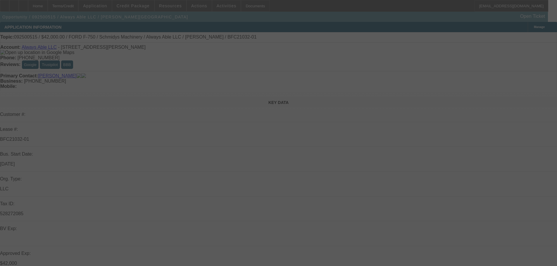
click at [135, 6] on div at bounding box center [278, 133] width 557 height 266
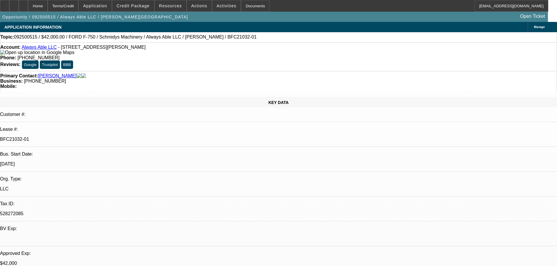
select select "0"
select select "6"
select select "0"
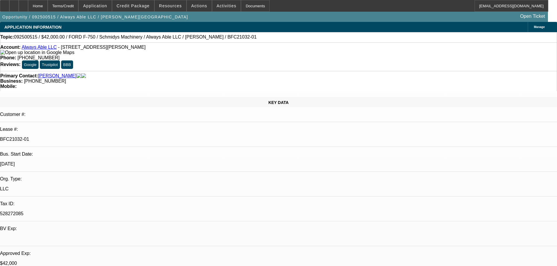
select select "0"
select select "6"
select select "0"
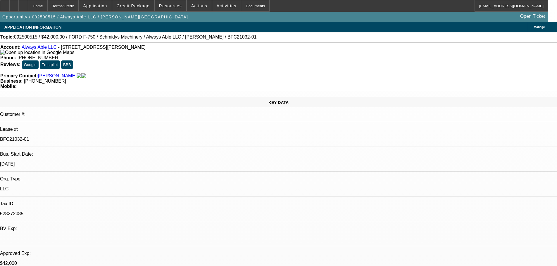
select select "0"
select select "6"
select select "0"
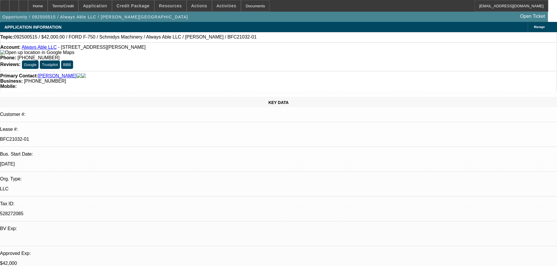
select select "6"
click at [135, 6] on span "Credit Package" at bounding box center [133, 6] width 33 height 5
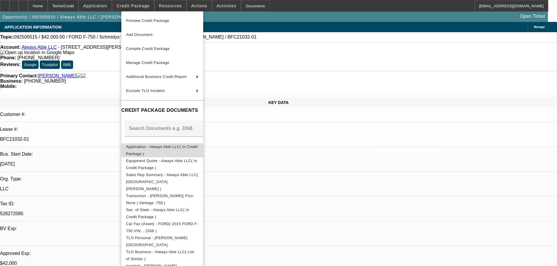
click at [171, 149] on span "Application - Always Able LLC( In Credit Package )" at bounding box center [162, 150] width 72 height 11
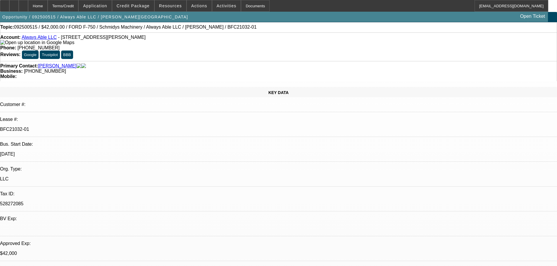
scroll to position [7, 0]
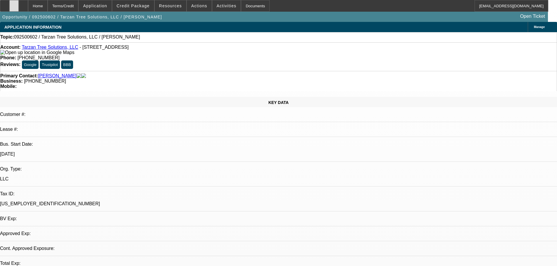
select select "0"
select select "2"
select select "0.1"
select select "4"
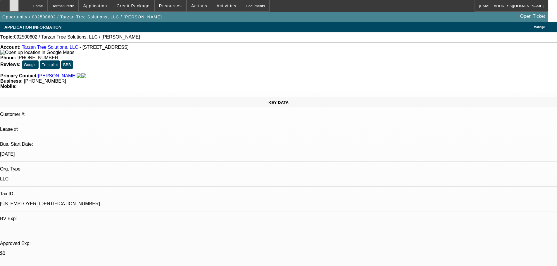
click at [19, 6] on div at bounding box center [13, 6] width 9 height 12
click at [147, 8] on span "Credit Package" at bounding box center [133, 6] width 33 height 5
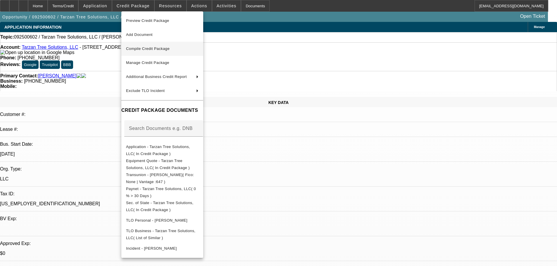
click at [158, 48] on span "Compile Credit Package" at bounding box center [148, 48] width 44 height 4
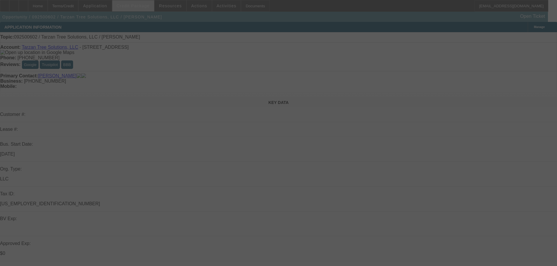
select select "0"
select select "2"
select select "0.1"
select select "4"
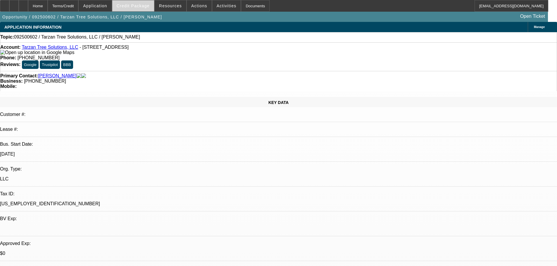
click at [145, 6] on span "Credit Package" at bounding box center [133, 6] width 33 height 5
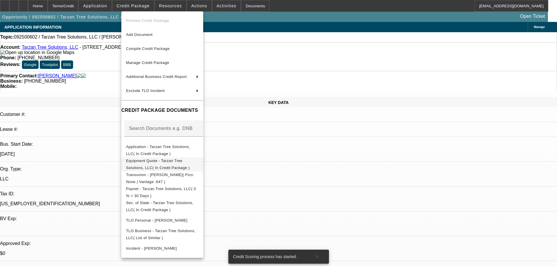
click at [171, 160] on span "Equipment Quote - Tarzan Tree Solutions, LLC( In Credit Package )" at bounding box center [162, 165] width 72 height 14
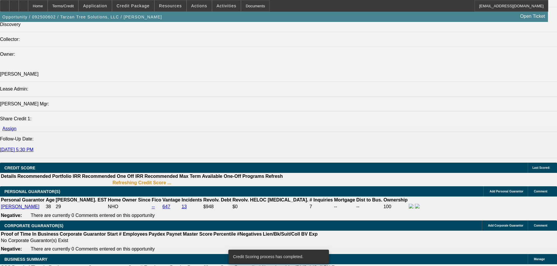
scroll to position [699, 0]
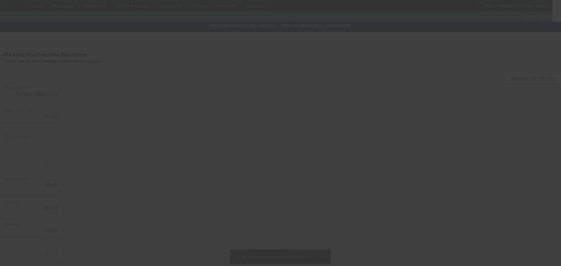
type input "$49,500.00"
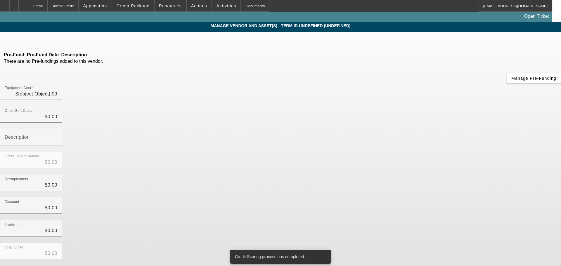
type input "$49,500.00"
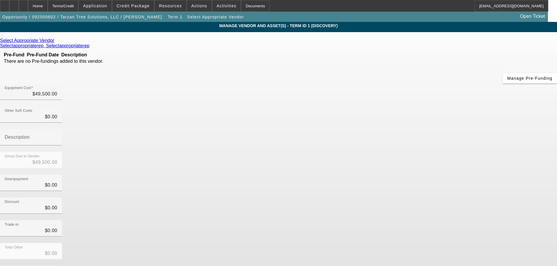
click at [56, 42] on icon at bounding box center [56, 40] width 0 height 5
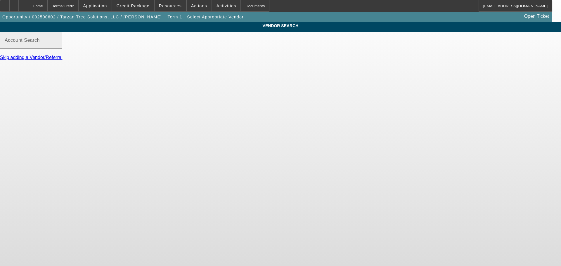
click at [40, 43] on mat-label "Account Search" at bounding box center [22, 40] width 35 height 5
click at [57, 44] on input "Account Search" at bounding box center [31, 42] width 53 height 7
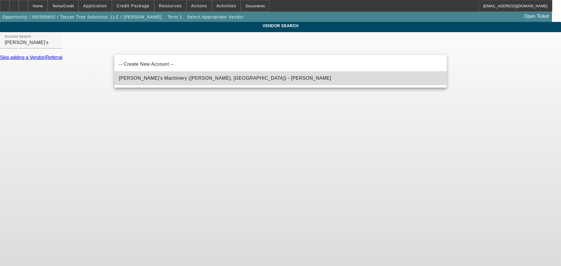
click at [138, 81] on span "Schmidy's Machinery (Clinton, IL) - Schmid, Jesse" at bounding box center [225, 78] width 213 height 7
type input "Schmidy's Machinery (Clinton, IL) - Schmid, Jesse"
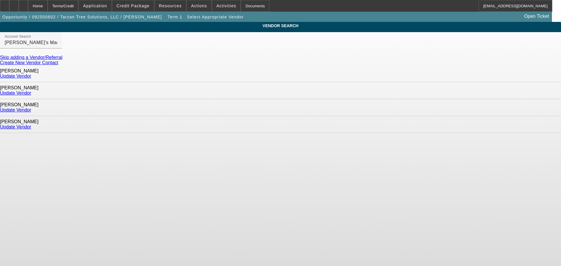
click at [31, 91] on link "Update Vendor" at bounding box center [15, 93] width 31 height 5
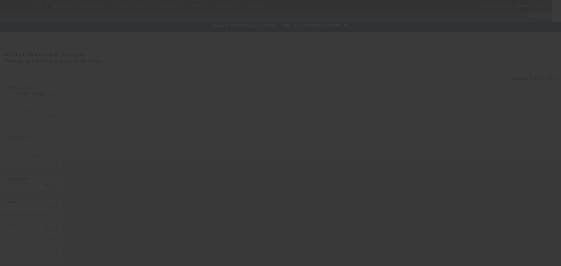
type input "$49,500.00"
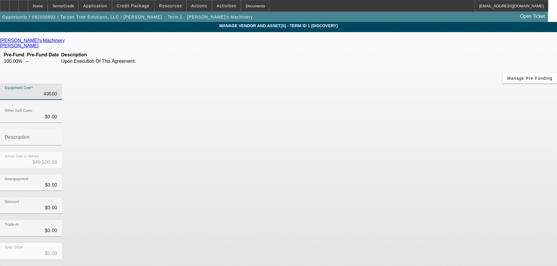
drag, startPoint x: 331, startPoint y: 50, endPoint x: 390, endPoint y: 44, distance: 59.4
click at [390, 84] on div "Equipment Cost 49500" at bounding box center [278, 95] width 557 height 23
type input "4"
type input "$4.00"
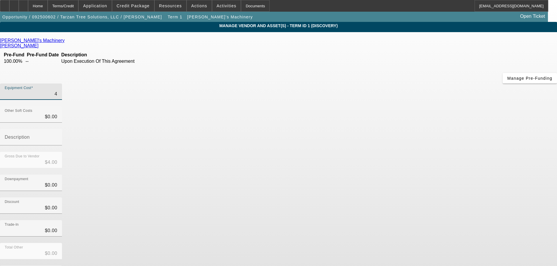
type input "47"
type input "$47.00"
type input "470"
type input "$470.00"
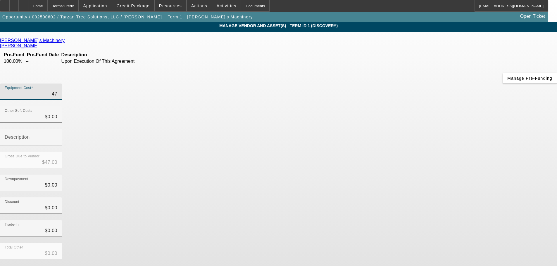
type input "$470.00"
type input "4700"
type input "$4,700.00"
type input "47000"
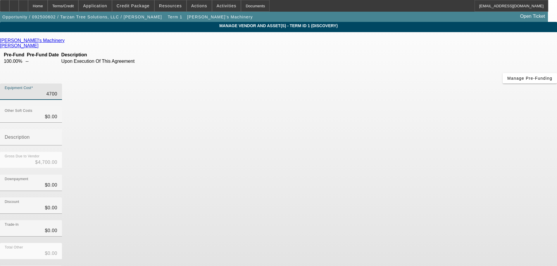
type input "$47,000.00"
click at [397, 152] on div "Gross Due to Vendor $47,000.00" at bounding box center [278, 163] width 557 height 23
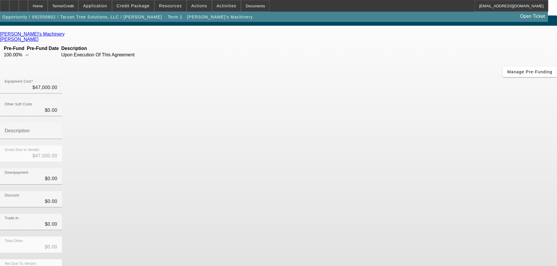
scroll to position [8, 0]
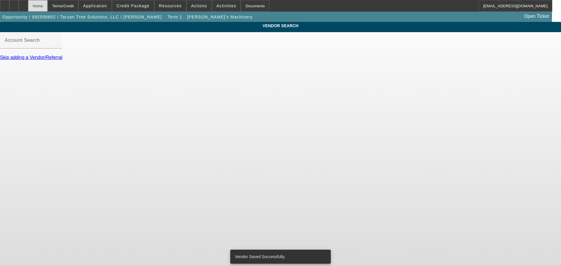
click at [48, 9] on div "Home" at bounding box center [38, 6] width 20 height 12
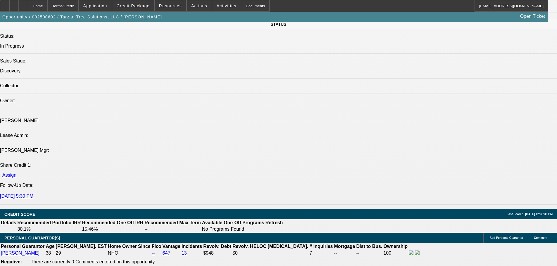
select select "0"
select select "2"
select select "0.1"
select select "4"
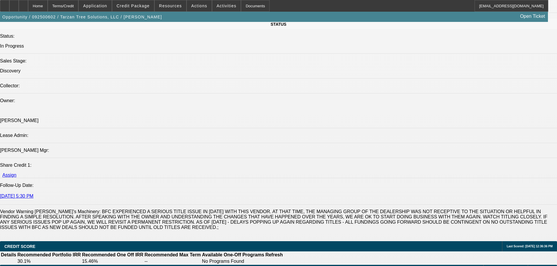
scroll to position [732, 0]
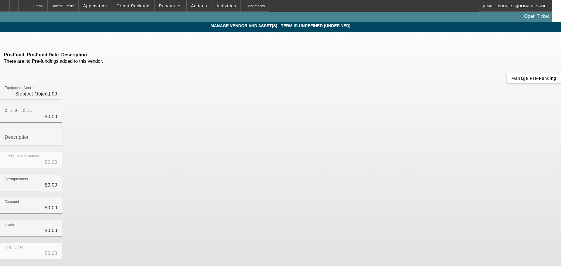
type input "$47,000.00"
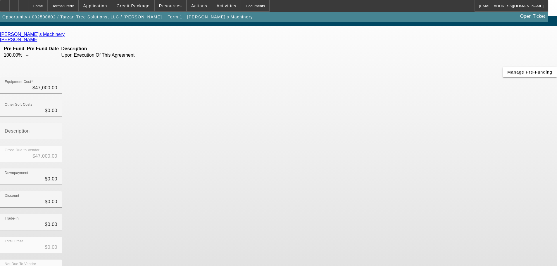
scroll to position [8, 0]
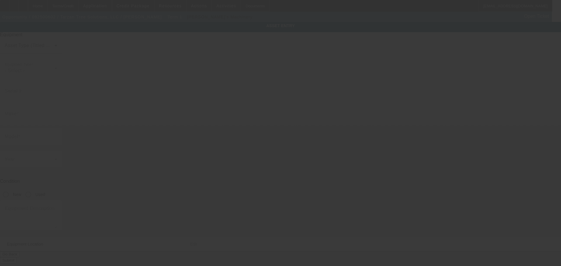
type textarea "truck w/ dump bed ; Make: Ford ; Model: F750"
type input "520 Perch Lake Road"
type input "Hudson"
type input "54016"
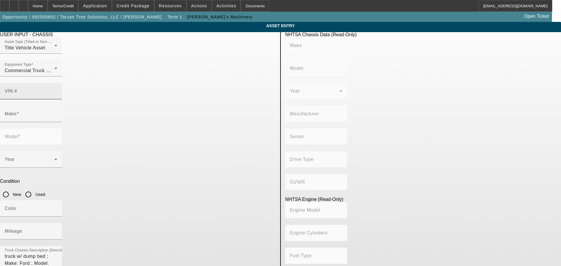
click at [57, 90] on input "VIN #" at bounding box center [31, 93] width 53 height 7
click at [57, 83] on div "VIN #" at bounding box center [31, 91] width 53 height 16
paste input "3FRNX7FC9FV019242"
type input "3FRNX7FC9FV019242"
type input "FORD"
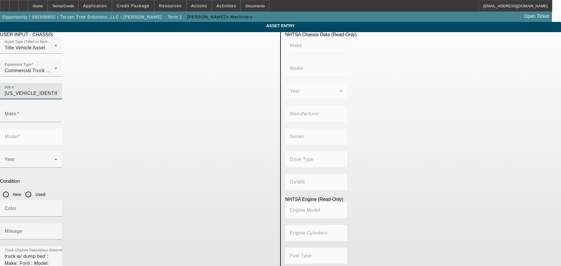
type input "F-750"
type input "BLUE DIAMOND TRUCK, S. DE R. L. DE C. V."
type input "4x2"
type input "Class 6: 19,501 - 26,000 lb (8,845 - 11,794 kg)"
type input "6"
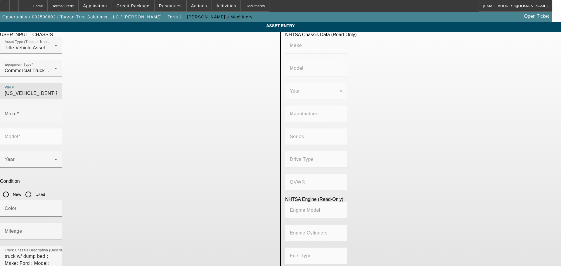
type input "Diesel"
type input "408.85908543470"
type input "6.7"
type input "FORD"
type input "F-750"
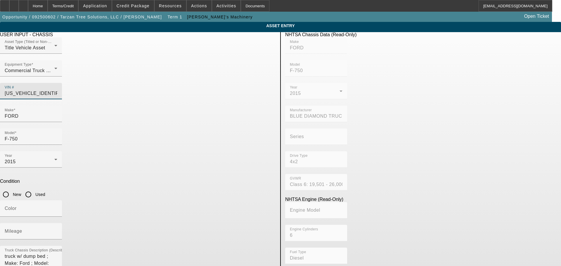
type input "3FRNX7FC9FV019242"
click at [34, 189] on input "Used" at bounding box center [29, 195] width 12 height 12
radio input "true"
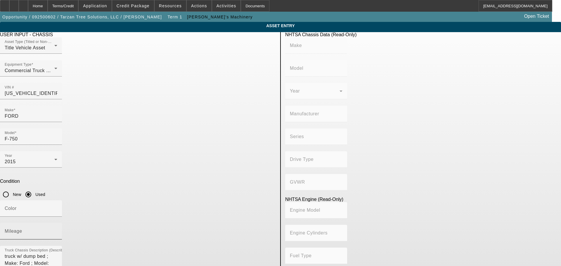
type input "FORD"
type input "F-750"
type input "BLUE DIAMOND TRUCK, S. DE R. L. DE C. V."
type input "4x2"
type input "Class 6: 19,501 - 26,000 lb (8,845 - 11,794 kg)"
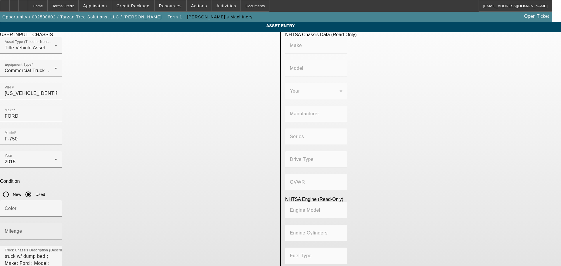
type input "6"
type input "Diesel"
type input "408.85908543470"
type input "6.7"
click at [57, 223] on div "Mileage" at bounding box center [31, 231] width 53 height 16
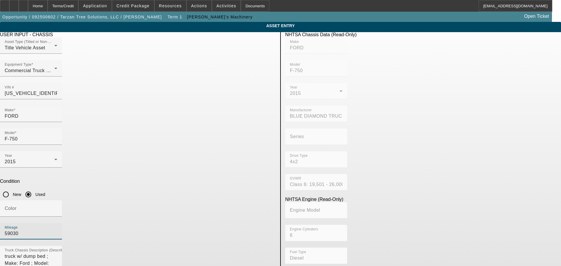
type input "59030"
click at [82, 198] on app-asset-collateral-manage "ASSET ENTRY Delete asset USER INPUT - CHASSIS Asset Type (Titled or Non-Titled)…" at bounding box center [280, 184] width 561 height 324
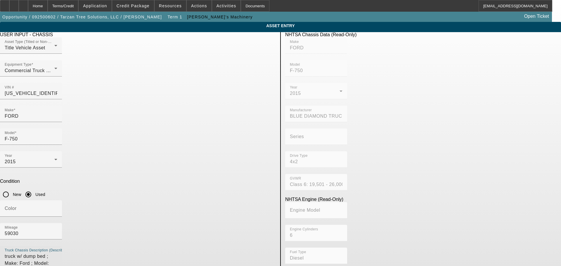
drag, startPoint x: 210, startPoint y: 175, endPoint x: 80, endPoint y: 187, distance: 129.7
click at [80, 187] on app-asset-collateral-manage "ASSET ENTRY Delete asset USER INPUT - CHASSIS Asset Type (Titled or Non-Titled)…" at bounding box center [280, 184] width 561 height 324
type textarea "Chip Truck"
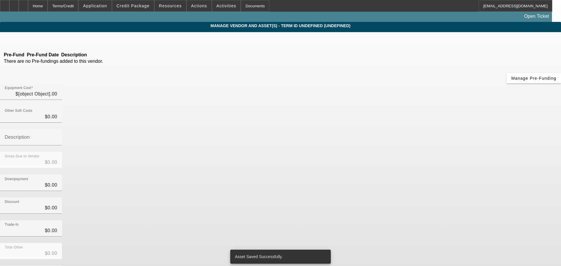
type input "$47,000.00"
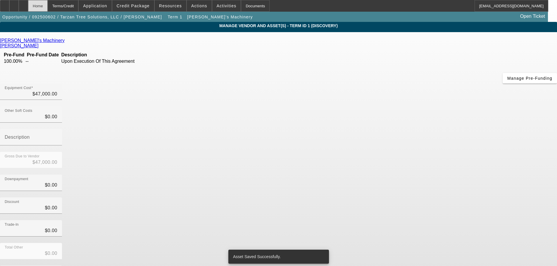
click at [48, 7] on div "Home" at bounding box center [38, 6] width 20 height 12
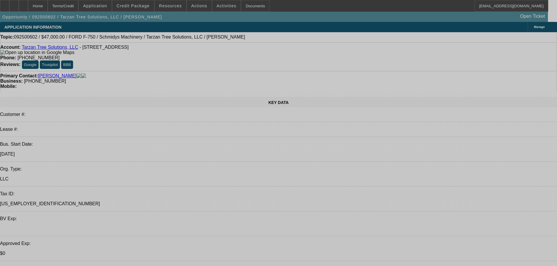
select select "0"
select select "2"
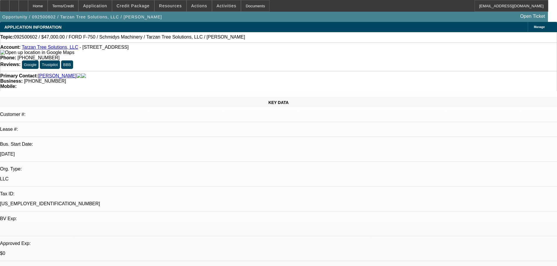
select select "2"
select select "0.1"
select select "4"
click at [148, 6] on span "Credit Package" at bounding box center [133, 6] width 33 height 5
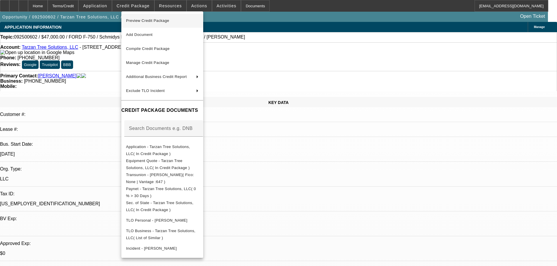
click at [155, 23] on span "Preview Credit Package" at bounding box center [162, 20] width 72 height 7
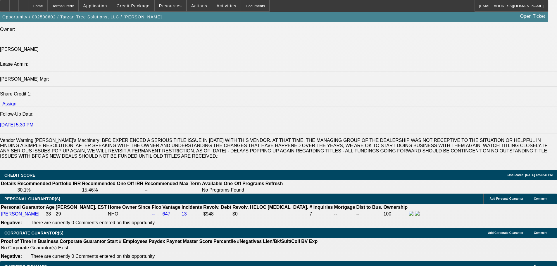
scroll to position [787, 0]
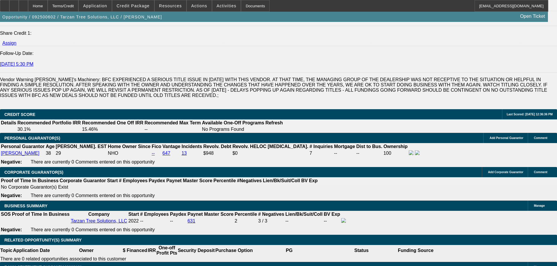
select select "0.15"
type input "$7,050.00"
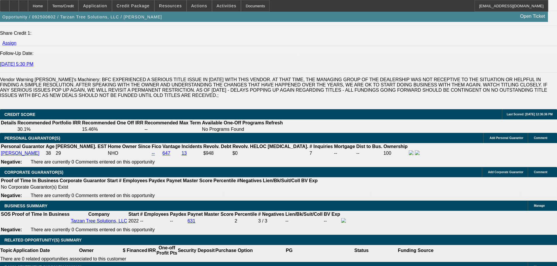
type input "UNKNOWN"
drag, startPoint x: 104, startPoint y: 143, endPoint x: 189, endPoint y: 143, distance: 85.1
type input "$7,000.00"
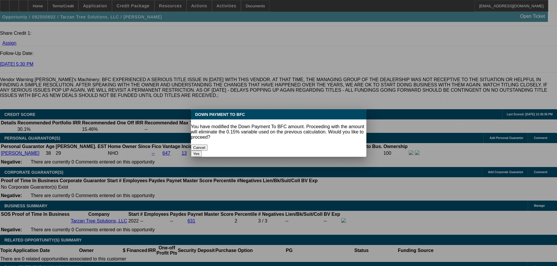
scroll to position [0, 0]
click at [202, 151] on button "Yes" at bounding box center [196, 154] width 11 height 6
select select "0"
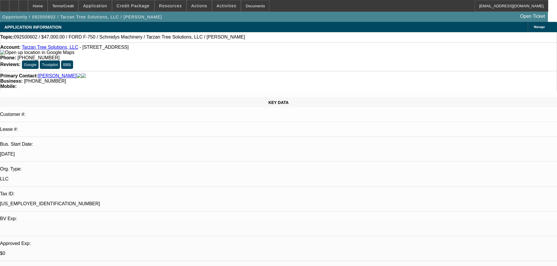
scroll to position [787, 0]
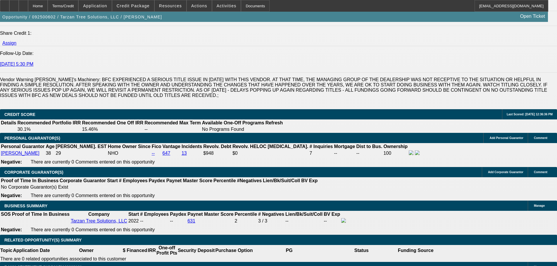
drag, startPoint x: 113, startPoint y: 189, endPoint x: 169, endPoint y: 171, distance: 59.2
type input "36"
type input "21"
type input "$2,291.40"
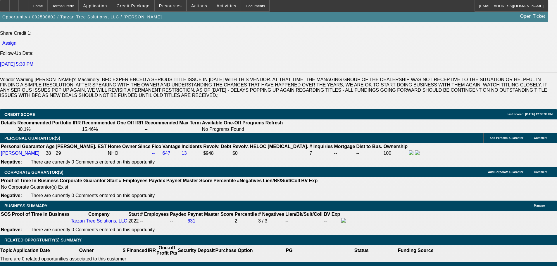
type input "$1,145.70"
type input "$3,014.00"
type input "$1,507.00"
type input "21"
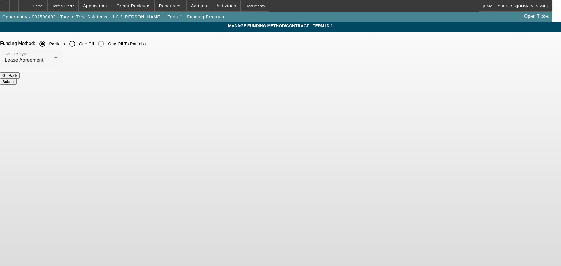
click at [78, 43] on input "One-Off" at bounding box center [72, 44] width 12 height 12
radio input "true"
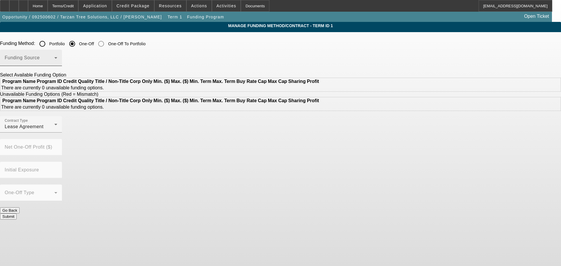
click at [57, 56] on div "Funding Source" at bounding box center [31, 58] width 53 height 16
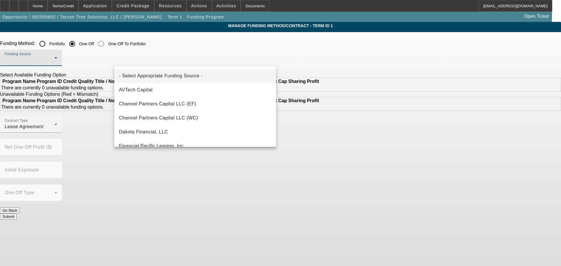
click at [94, 73] on div at bounding box center [280, 133] width 561 height 266
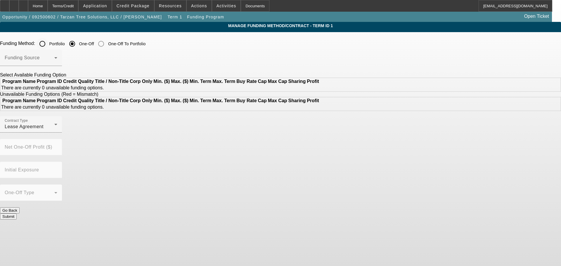
click at [48, 46] on input "Portfolio" at bounding box center [43, 44] width 12 height 12
radio input "true"
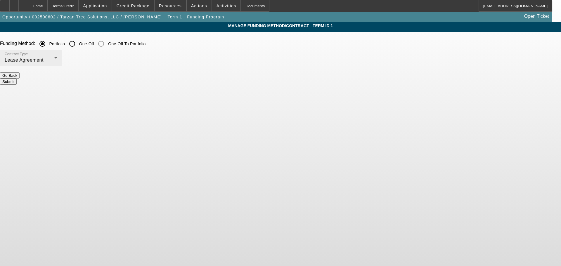
click at [54, 61] on div "Lease Agreement" at bounding box center [30, 60] width 50 height 7
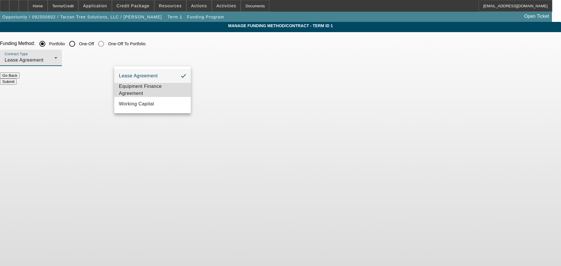
click at [151, 92] on span "Equipment Finance Agreement" at bounding box center [152, 90] width 67 height 14
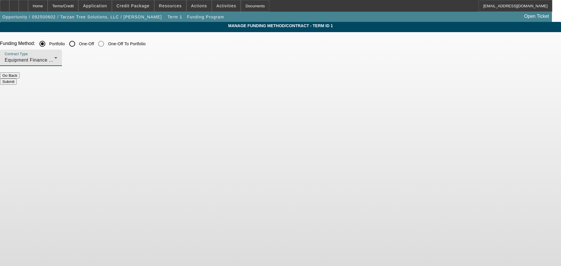
click at [17, 81] on button "Submit" at bounding box center [8, 82] width 17 height 6
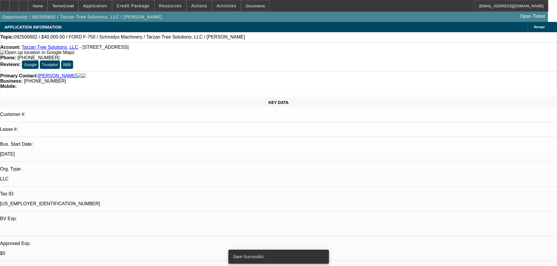
select select "0"
select select "2"
select select "0"
select select "6"
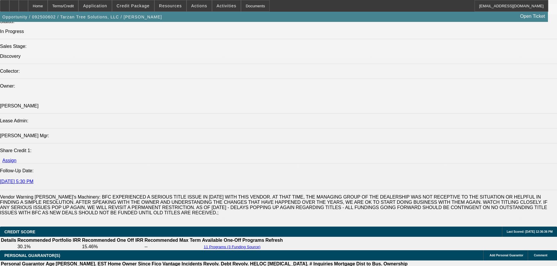
scroll to position [703, 0]
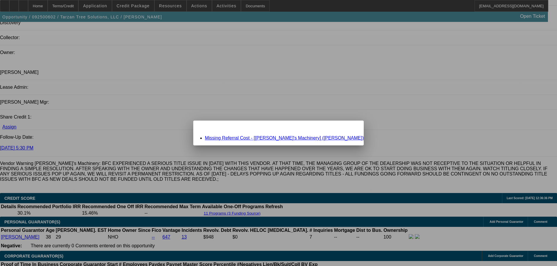
scroll to position [0, 0]
click at [248, 138] on link "Missing Referral Cost - [Schmidy's Machinery] (Schmid, Jesse)" at bounding box center [284, 138] width 159 height 5
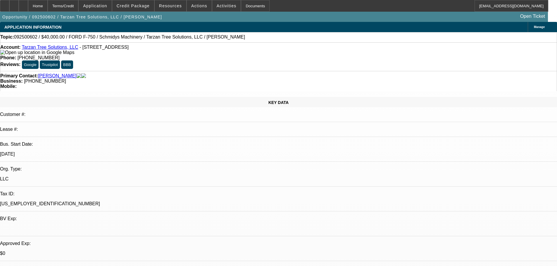
scroll to position [703, 0]
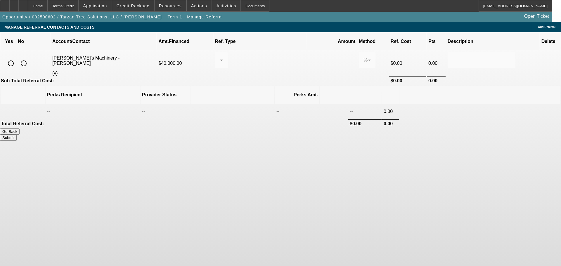
click at [30, 58] on input "radio" at bounding box center [24, 64] width 12 height 12
radio input "true"
click at [17, 135] on button "Submit" at bounding box center [8, 138] width 17 height 6
type input "0.000"
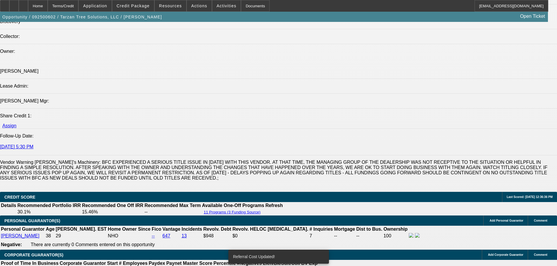
select select "0"
select select "2"
select select "0"
select select "6"
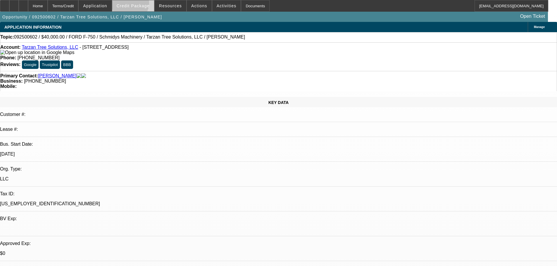
click at [139, 4] on span "Credit Package" at bounding box center [133, 6] width 33 height 5
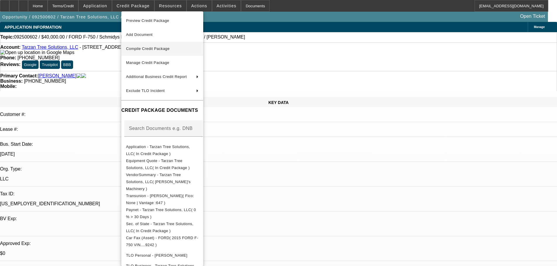
click at [151, 45] on button "Compile Credit Package" at bounding box center [162, 49] width 82 height 14
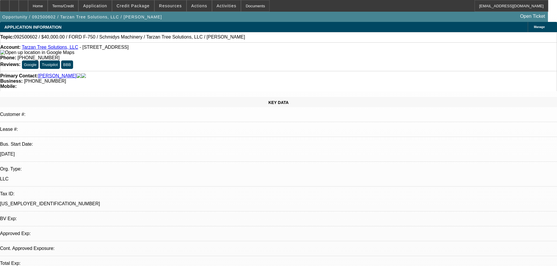
select select "0"
select select "2"
select select "0"
select select "6"
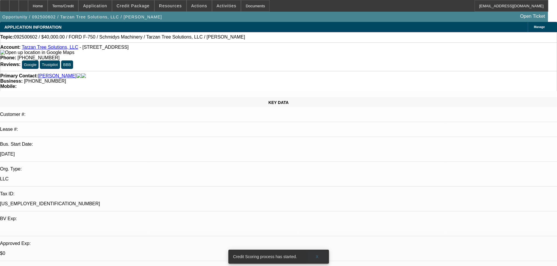
click at [318, 255] on span "X" at bounding box center [316, 257] width 3 height 5
click at [147, 6] on span "Credit Package" at bounding box center [133, 6] width 33 height 5
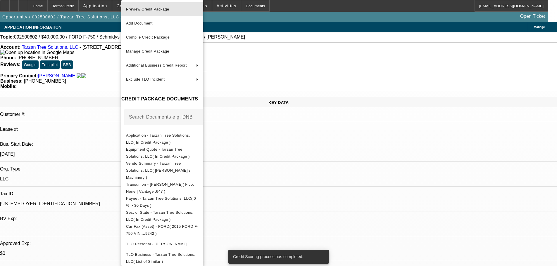
click at [145, 8] on span "Preview Credit Package" at bounding box center [147, 9] width 43 height 4
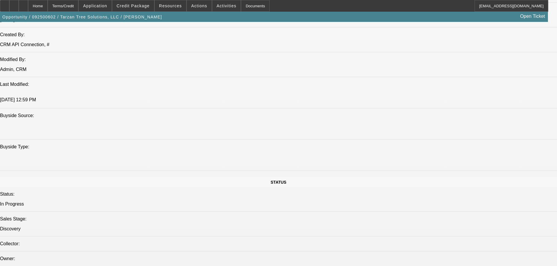
scroll to position [322, 0]
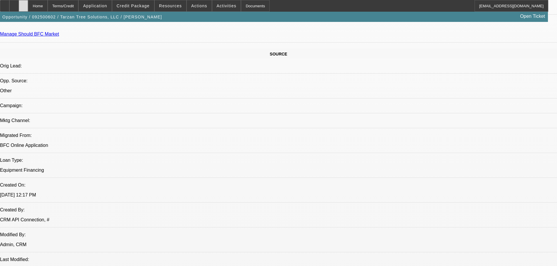
click at [28, 9] on div at bounding box center [23, 6] width 9 height 12
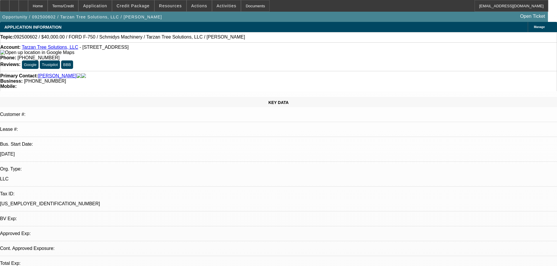
select select "0"
select select "2"
select select "0"
select select "6"
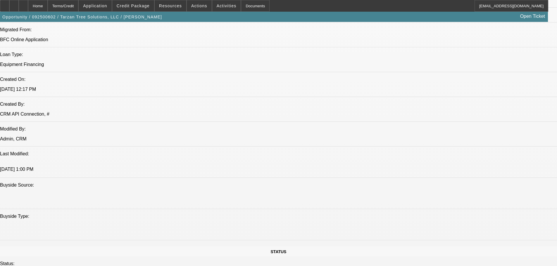
scroll to position [438, 0]
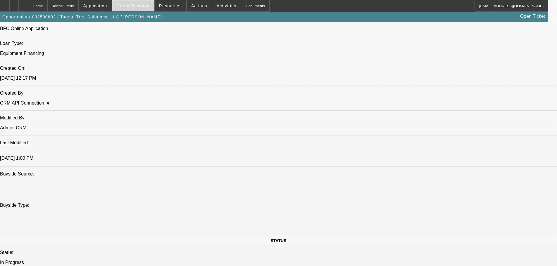
click at [136, 5] on span "Credit Package" at bounding box center [133, 6] width 33 height 5
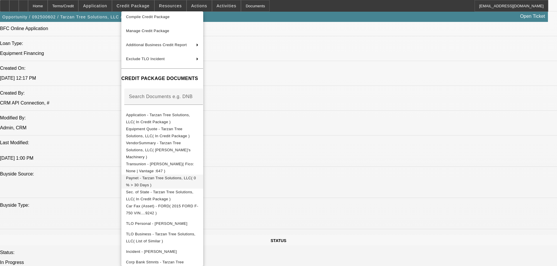
scroll to position [497, 0]
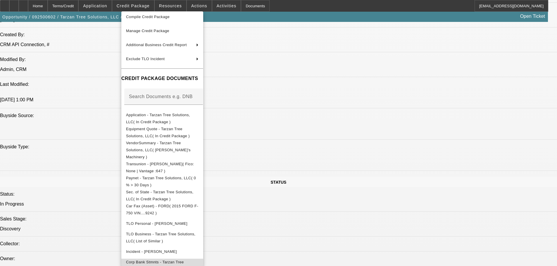
click at [192, 260] on span "Corp Bank Stmnts - Tarzan Tree Solutions, LLC( (Acct) Tarzan Tree Solutions, LL…" at bounding box center [162, 269] width 72 height 21
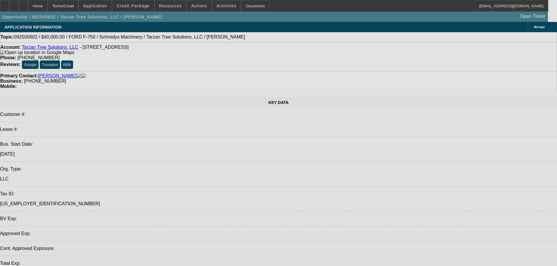
select select "0"
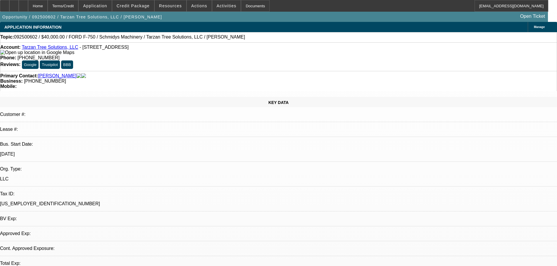
select select "2"
select select "0"
select select "6"
